Goal: Find specific page/section: Find specific page/section

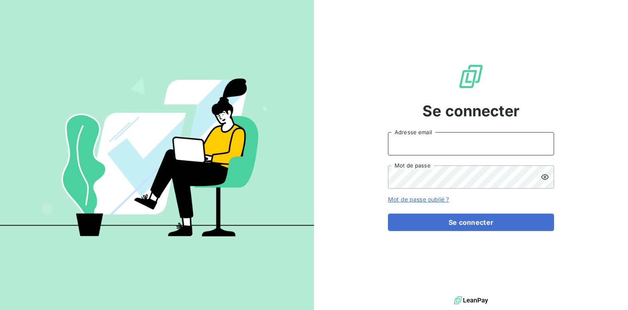
click at [421, 148] on input "Adresse email" at bounding box center [471, 143] width 166 height 23
type input "[EMAIL_ADDRESS][DOMAIN_NAME]"
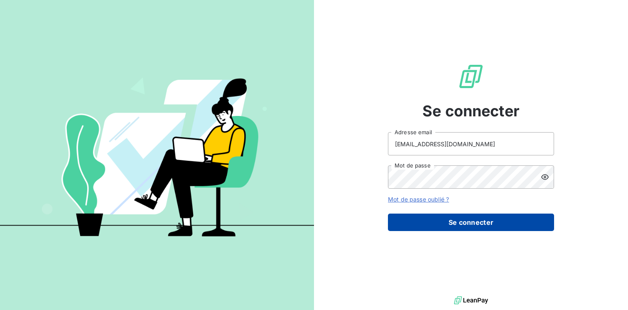
click at [422, 227] on button "Se connecter" at bounding box center [471, 222] width 166 height 17
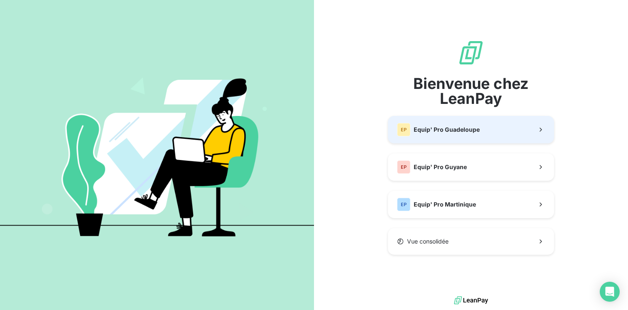
click at [436, 133] on span "Equip' Pro Guadeloupe" at bounding box center [447, 130] width 66 height 8
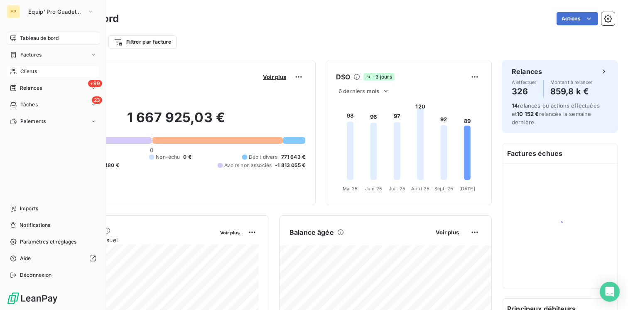
click at [31, 72] on span "Clients" at bounding box center [28, 71] width 17 height 7
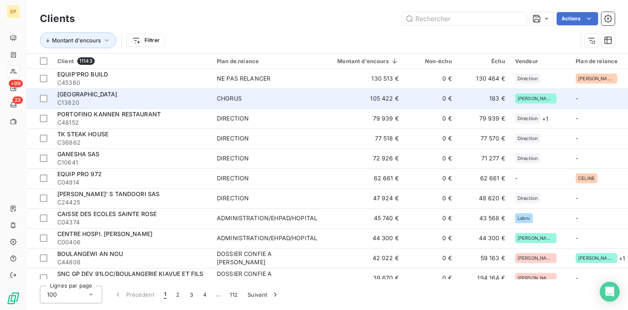
click at [118, 96] on span "[GEOGRAPHIC_DATA]" at bounding box center [87, 94] width 60 height 7
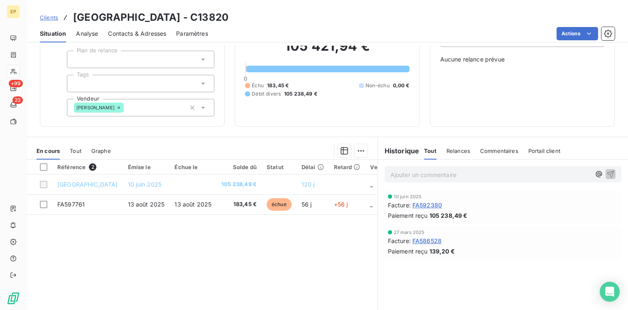
scroll to position [53, 0]
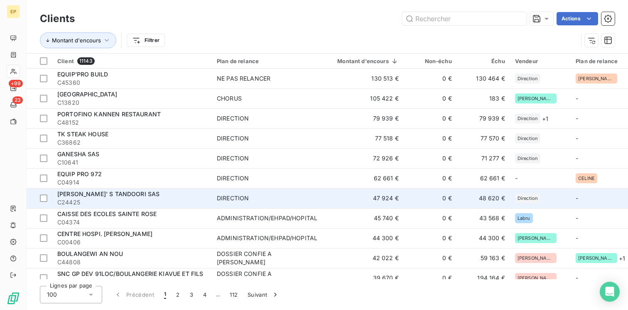
click at [120, 197] on span "[PERSON_NAME]' S TANDOORI SAS" at bounding box center [108, 193] width 102 height 7
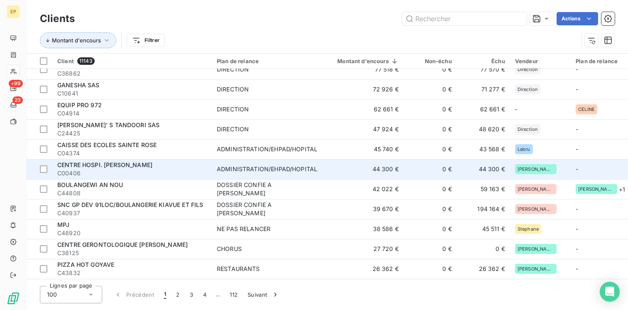
scroll to position [69, 0]
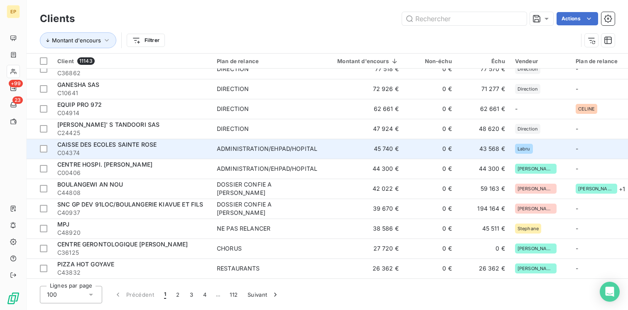
click at [139, 143] on span "CAISSE DES ECOLES SAINTE ROSE" at bounding box center [106, 144] width 99 height 7
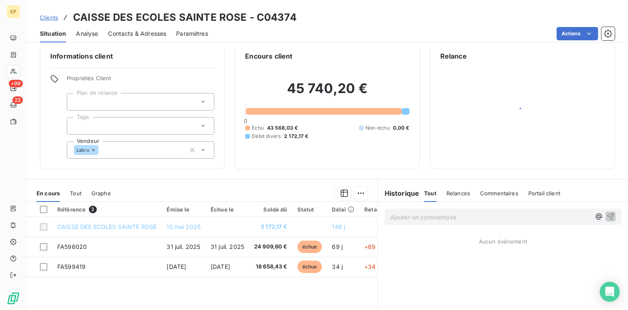
scroll to position [11, 0]
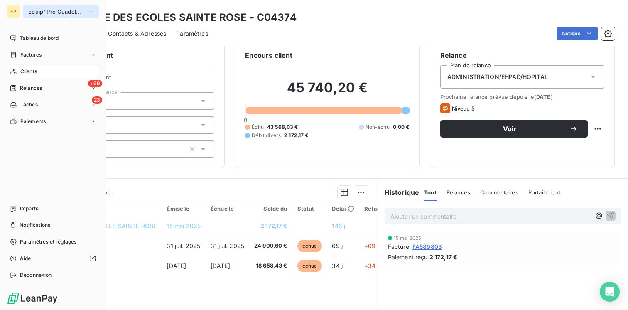
click at [48, 11] on span "Equip' Pro Guadeloupe" at bounding box center [56, 11] width 56 height 7
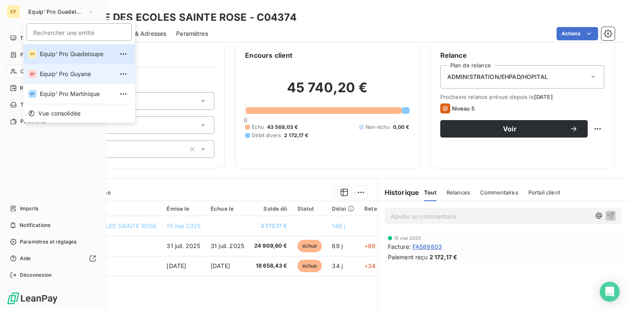
click at [64, 79] on li "EP Equip' Pro Guyane" at bounding box center [79, 74] width 112 height 20
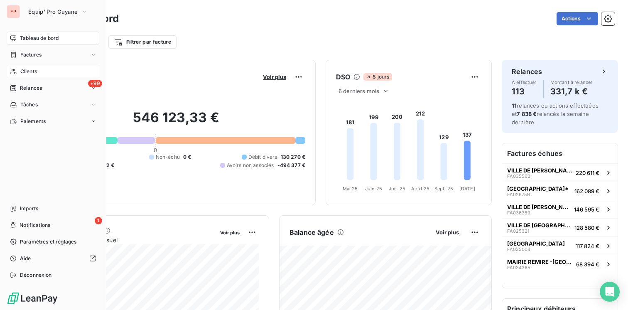
click at [31, 72] on span "Clients" at bounding box center [28, 71] width 17 height 7
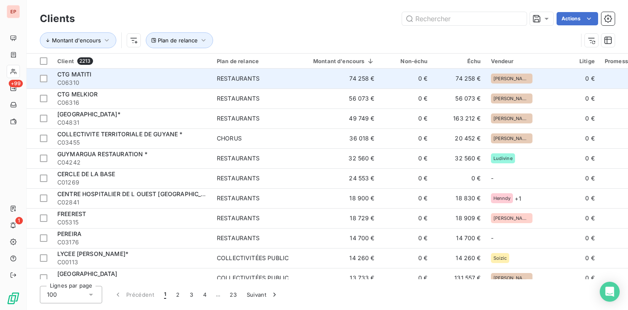
click at [103, 77] on div "CTG MATITI" at bounding box center [132, 74] width 150 height 8
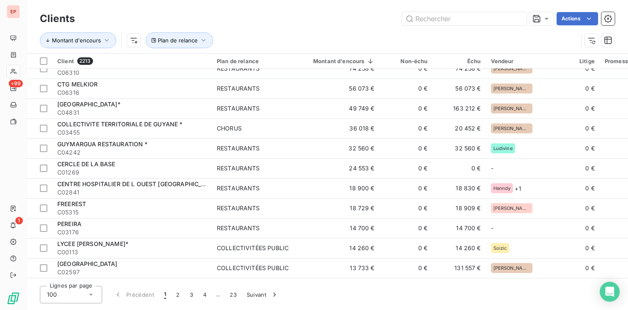
scroll to position [10, 0]
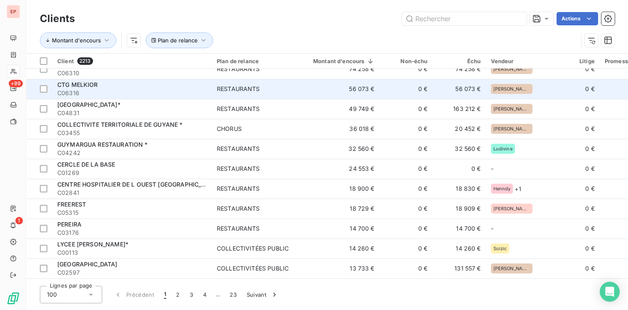
click at [159, 88] on div "CTG MELKIOR" at bounding box center [132, 85] width 150 height 8
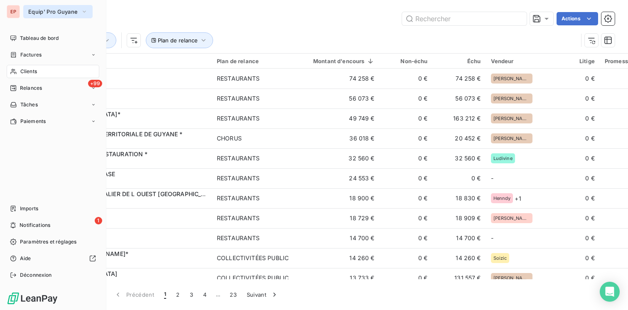
click at [60, 15] on span "Equip' Pro Guyane" at bounding box center [52, 11] width 49 height 7
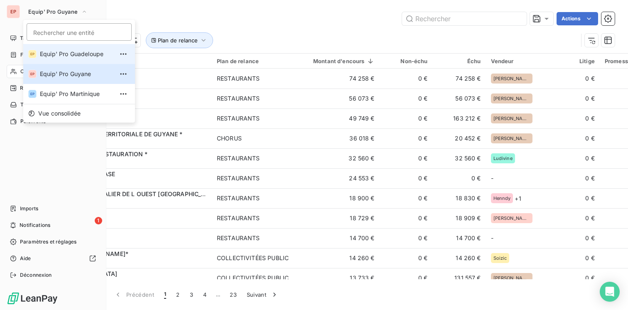
click at [63, 56] on span "Equip' Pro Guadeloupe" at bounding box center [77, 54] width 74 height 8
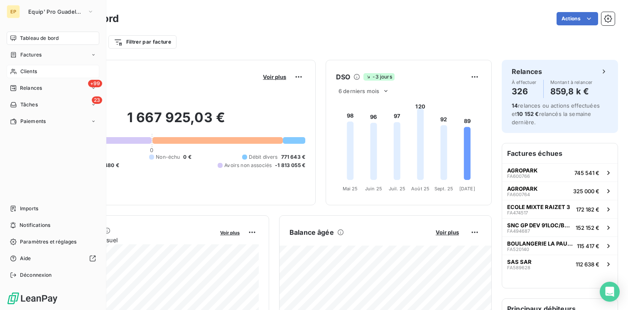
click at [45, 71] on div "Clients" at bounding box center [53, 71] width 93 height 13
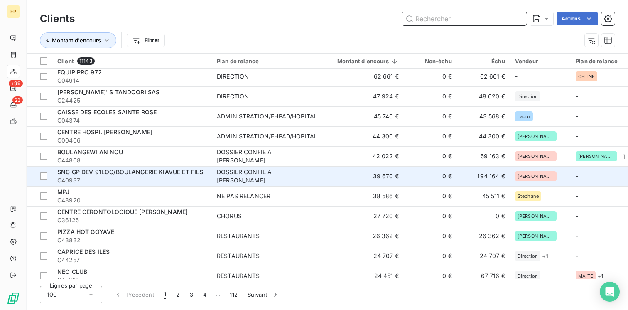
scroll to position [107, 0]
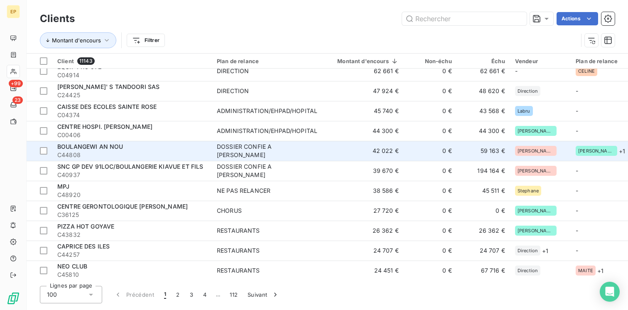
click at [180, 147] on div "BOULANGEWI AN NOU" at bounding box center [132, 147] width 150 height 8
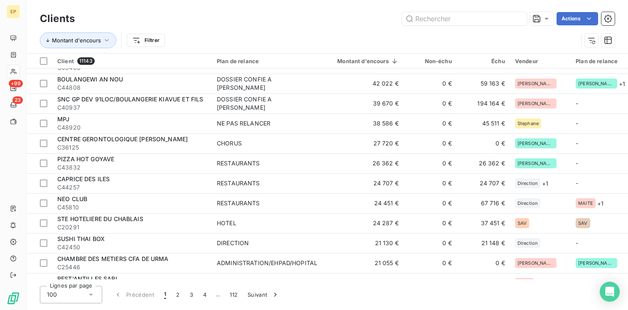
scroll to position [178, 0]
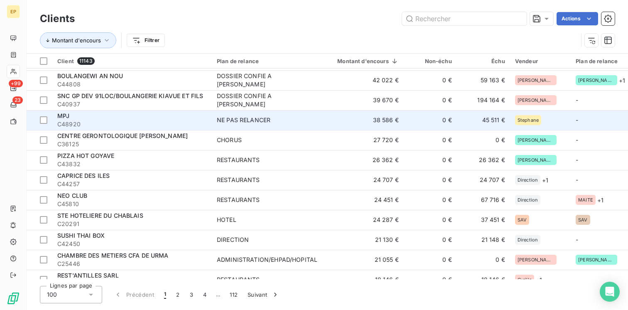
click at [145, 123] on span "C48920" at bounding box center [132, 124] width 150 height 8
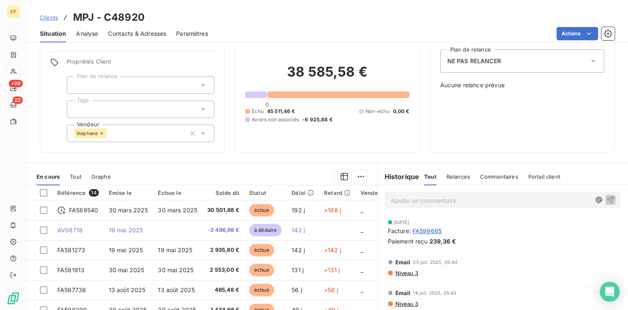
scroll to position [87, 0]
